Goal: Task Accomplishment & Management: Use online tool/utility

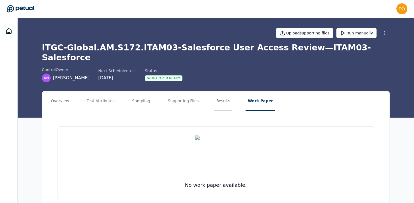
click at [219, 93] on button "Results" at bounding box center [223, 100] width 18 height 19
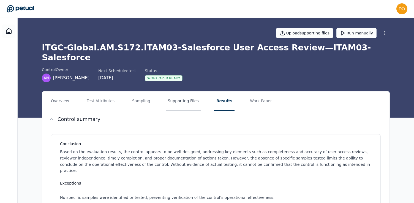
click at [188, 91] on button "Supporting Files" at bounding box center [183, 100] width 35 height 19
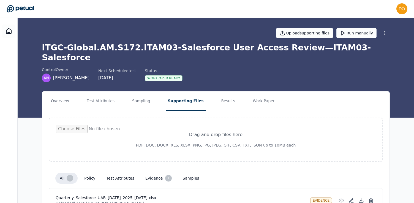
scroll to position [24, 0]
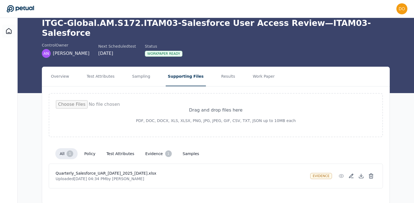
click at [158, 148] on button "evidence 1" at bounding box center [158, 153] width 35 height 11
click at [138, 67] on button "Sampling" at bounding box center [141, 76] width 23 height 19
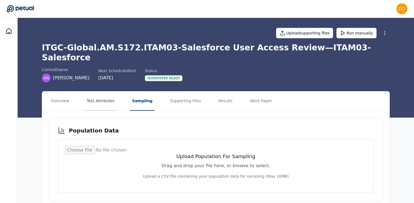
click at [94, 91] on button "Test Attributes" at bounding box center [100, 100] width 32 height 19
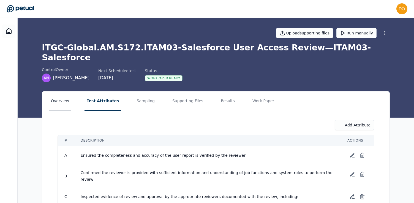
click at [57, 91] on button "Overview" at bounding box center [60, 100] width 23 height 19
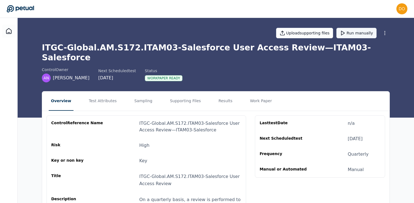
click at [357, 35] on button "Run manually" at bounding box center [356, 33] width 40 height 10
click at [176, 91] on button "Supporting Files" at bounding box center [185, 100] width 35 height 19
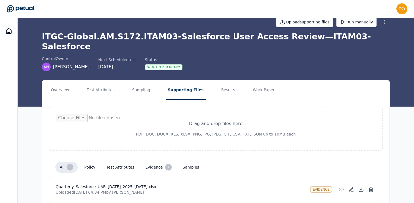
scroll to position [24, 0]
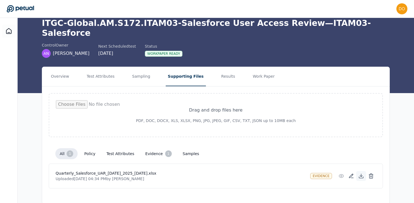
click at [362, 177] on icon at bounding box center [361, 177] width 4 height 1
click at [256, 69] on button "Work Paper" at bounding box center [263, 76] width 26 height 19
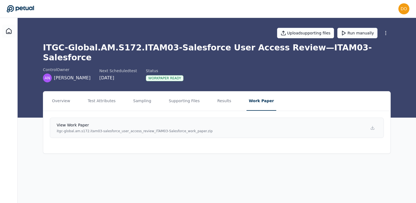
click at [184, 129] on p "itgc-global.am.s172.itam03-salesforce_user_access_review_ITAM03-Salesforce_work…" at bounding box center [135, 131] width 156 height 4
click at [372, 126] on icon at bounding box center [372, 128] width 4 height 4
click at [182, 91] on button "Supporting Files" at bounding box center [184, 100] width 35 height 19
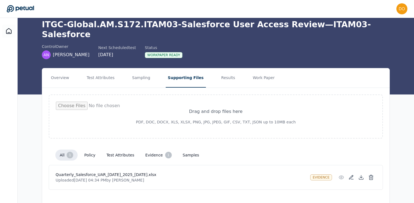
scroll to position [24, 0]
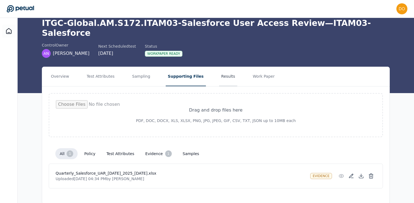
click at [219, 68] on button "Results" at bounding box center [228, 76] width 18 height 19
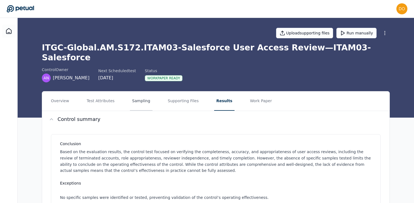
click at [144, 91] on button "Sampling" at bounding box center [141, 100] width 23 height 19
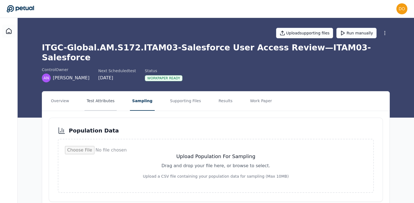
click at [102, 91] on button "Test Attributes" at bounding box center [100, 100] width 32 height 19
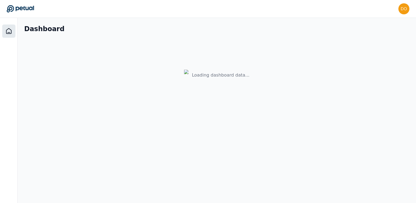
click at [7, 30] on icon at bounding box center [9, 31] width 7 height 7
click at [9, 31] on icon at bounding box center [9, 31] width 7 height 7
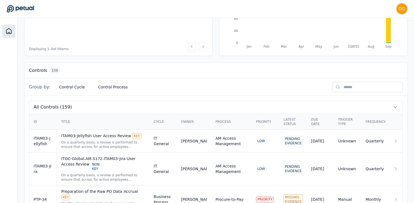
scroll to position [103, 0]
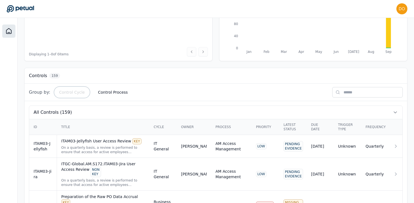
click at [75, 91] on button "Control Cycle" at bounding box center [72, 92] width 34 height 10
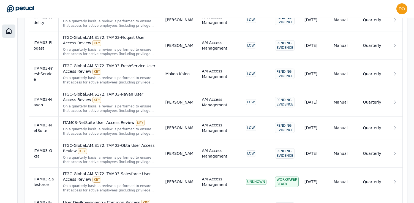
scroll to position [1685, 0]
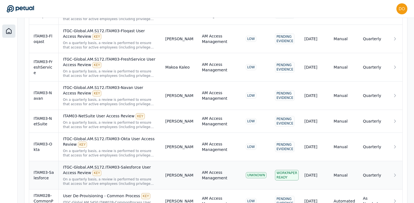
click at [121, 165] on div "ITGC-Global.AM.S172.ITAM03-Salesforce User Access Review KEY" at bounding box center [110, 170] width 94 height 12
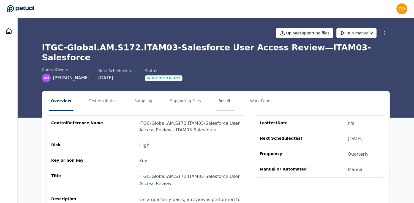
click at [222, 92] on button "Results" at bounding box center [225, 100] width 18 height 19
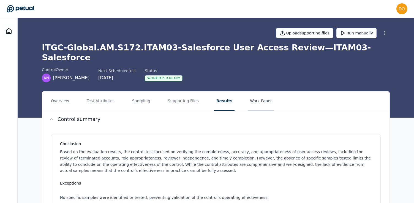
click at [251, 93] on button "Work Paper" at bounding box center [261, 100] width 26 height 19
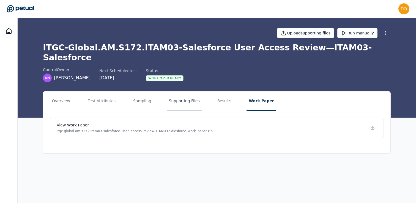
click at [181, 91] on button "Supporting Files" at bounding box center [184, 100] width 35 height 19
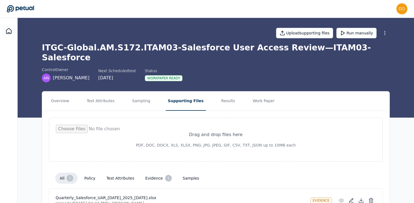
scroll to position [24, 0]
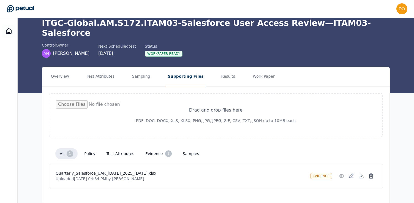
click at [155, 148] on button "evidence 1" at bounding box center [158, 153] width 35 height 11
click at [219, 68] on button "Results" at bounding box center [228, 76] width 18 height 19
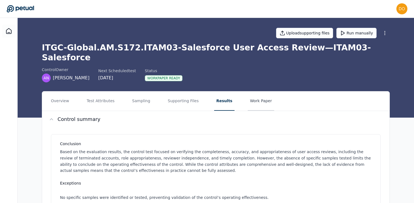
click at [249, 91] on button "Work Paper" at bounding box center [261, 100] width 26 height 19
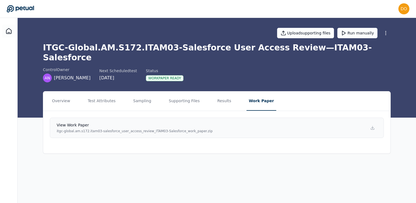
click at [278, 124] on link "View work paper itgc-global.am.s172.itam03-salesforce_user_access_review_ITAM03…" at bounding box center [217, 128] width 334 height 20
click at [138, 91] on button "Sampling" at bounding box center [142, 100] width 23 height 19
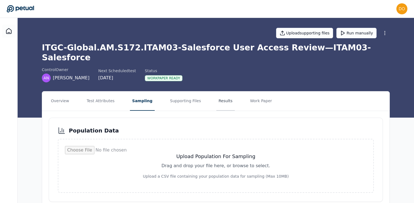
click at [219, 91] on button "Results" at bounding box center [225, 100] width 18 height 19
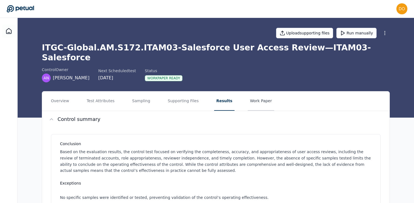
click at [257, 91] on button "Work Paper" at bounding box center [261, 100] width 26 height 19
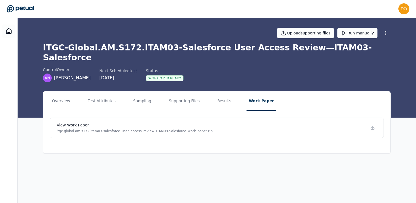
click at [161, 75] on div "Workpaper Ready" at bounding box center [165, 78] width 38 height 6
click at [374, 126] on icon at bounding box center [372, 128] width 4 height 4
click at [168, 156] on main "Upload supporting files Run manually ITGC-Global.AM.S172.ITAM03-Salesforce User…" at bounding box center [217, 110] width 399 height 185
click at [157, 40] on div "Upload supporting files Run manually" at bounding box center [217, 32] width 348 height 19
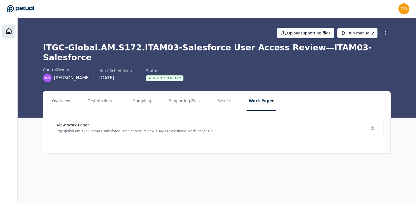
click at [9, 28] on icon at bounding box center [9, 31] width 7 height 7
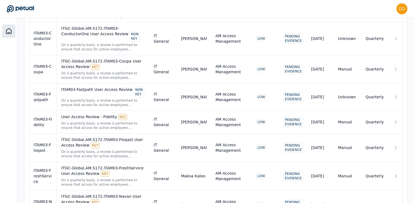
scroll to position [1642, 0]
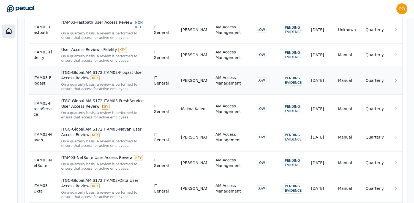
click at [129, 70] on div "ITGC-Global.AM.S172.ITAM03-Floqast User Access Review KEY" at bounding box center [103, 76] width 84 height 12
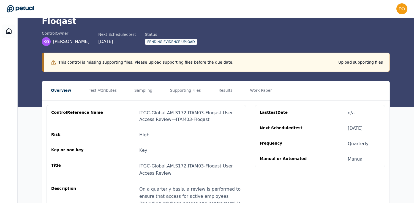
scroll to position [35, 0]
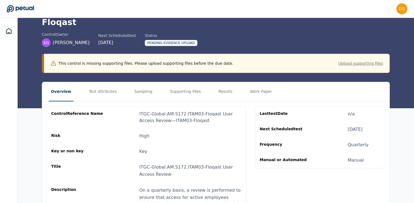
click at [369, 61] on button "Upload supporting files" at bounding box center [360, 64] width 45 height 6
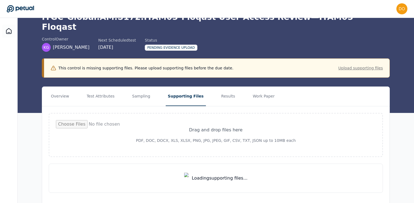
scroll to position [35, 0]
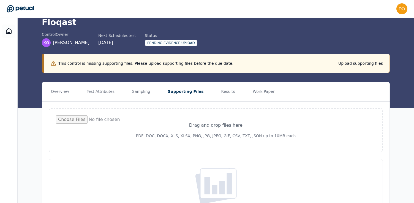
click at [193, 119] on input "file" at bounding box center [216, 130] width 320 height 30
type input "**********"
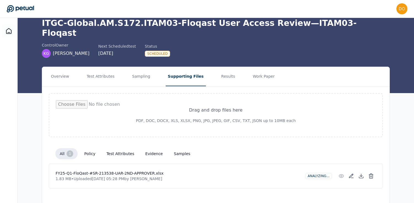
scroll to position [0, 0]
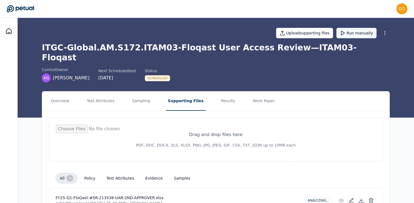
click at [354, 37] on button "Run manually" at bounding box center [356, 33] width 40 height 10
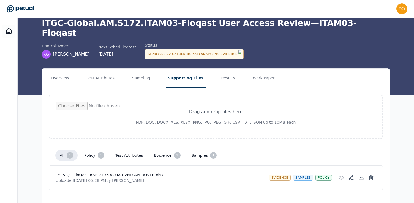
scroll to position [23, 0]
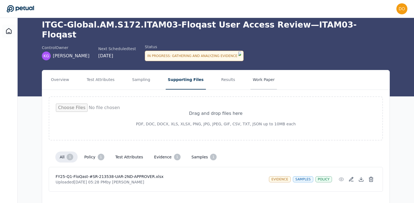
click at [257, 70] on button "Work Paper" at bounding box center [263, 79] width 26 height 19
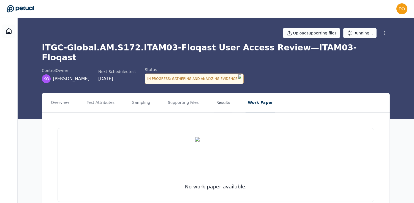
click at [220, 93] on button "Results" at bounding box center [223, 102] width 18 height 19
click at [179, 93] on button "Supporting Files" at bounding box center [183, 102] width 35 height 19
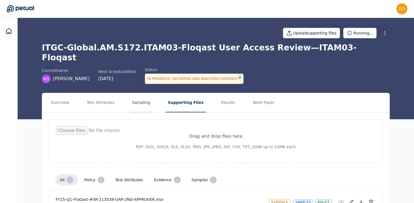
click at [139, 93] on button "Sampling" at bounding box center [141, 102] width 23 height 19
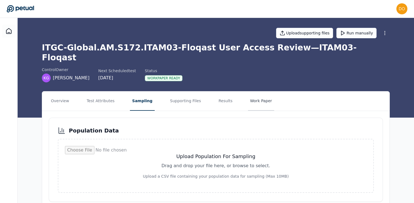
click at [251, 93] on button "Work Paper" at bounding box center [261, 100] width 26 height 19
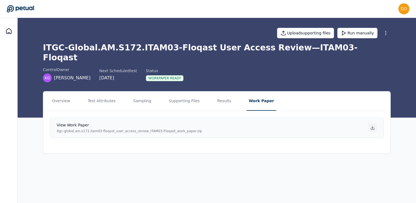
click at [373, 126] on icon at bounding box center [372, 128] width 4 height 4
click at [216, 91] on button "Results" at bounding box center [224, 100] width 18 height 19
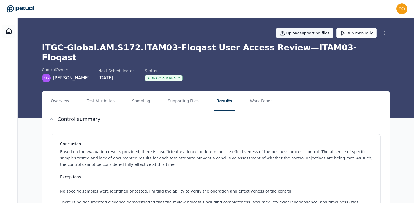
click at [311, 34] on button "Upload supporting files" at bounding box center [304, 33] width 57 height 10
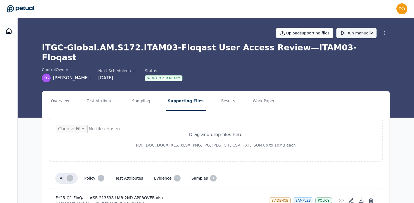
click at [361, 35] on button "Run manually" at bounding box center [356, 33] width 40 height 10
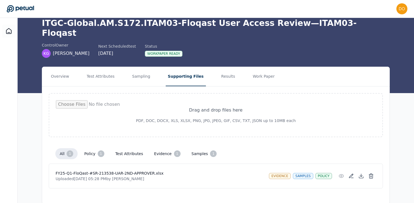
click at [162, 148] on button "evidence 1" at bounding box center [167, 153] width 35 height 11
click at [86, 148] on button "policy 1" at bounding box center [94, 153] width 29 height 11
click at [94, 148] on button "policy 1" at bounding box center [94, 153] width 29 height 11
click at [260, 70] on button "Work Paper" at bounding box center [263, 76] width 26 height 19
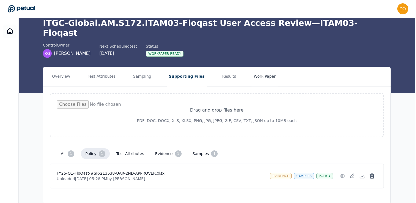
scroll to position [0, 0]
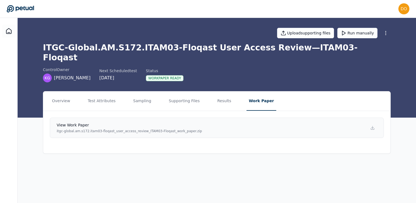
click at [222, 118] on link "View work paper itgc-global.am.s172.itam03-floqast_user_access_review_ITAM03-Fl…" at bounding box center [217, 128] width 334 height 20
click at [231, 9] on div "[PERSON_NAME][EMAIL_ADDRESS][PERSON_NAME][DOMAIN_NAME] [PERSON_NAME][DOMAIN_NAM…" at bounding box center [208, 8] width 403 height 11
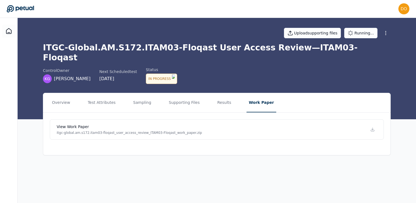
click at [331, 67] on div "control Owner KG [PERSON_NAME][GEOGRAPHIC_DATA] Next Scheduled test [DATE] Stat…" at bounding box center [217, 75] width 348 height 17
click at [202, 9] on div "[PERSON_NAME][EMAIL_ADDRESS][PERSON_NAME][DOMAIN_NAME] [PERSON_NAME][DOMAIN_NAM…" at bounding box center [208, 8] width 403 height 11
click at [281, 147] on main "Upload supporting files Running... ITGC-Global.AM.S172.ITAM03-Floqast User Acce…" at bounding box center [217, 110] width 399 height 185
